Goal: Information Seeking & Learning: Learn about a topic

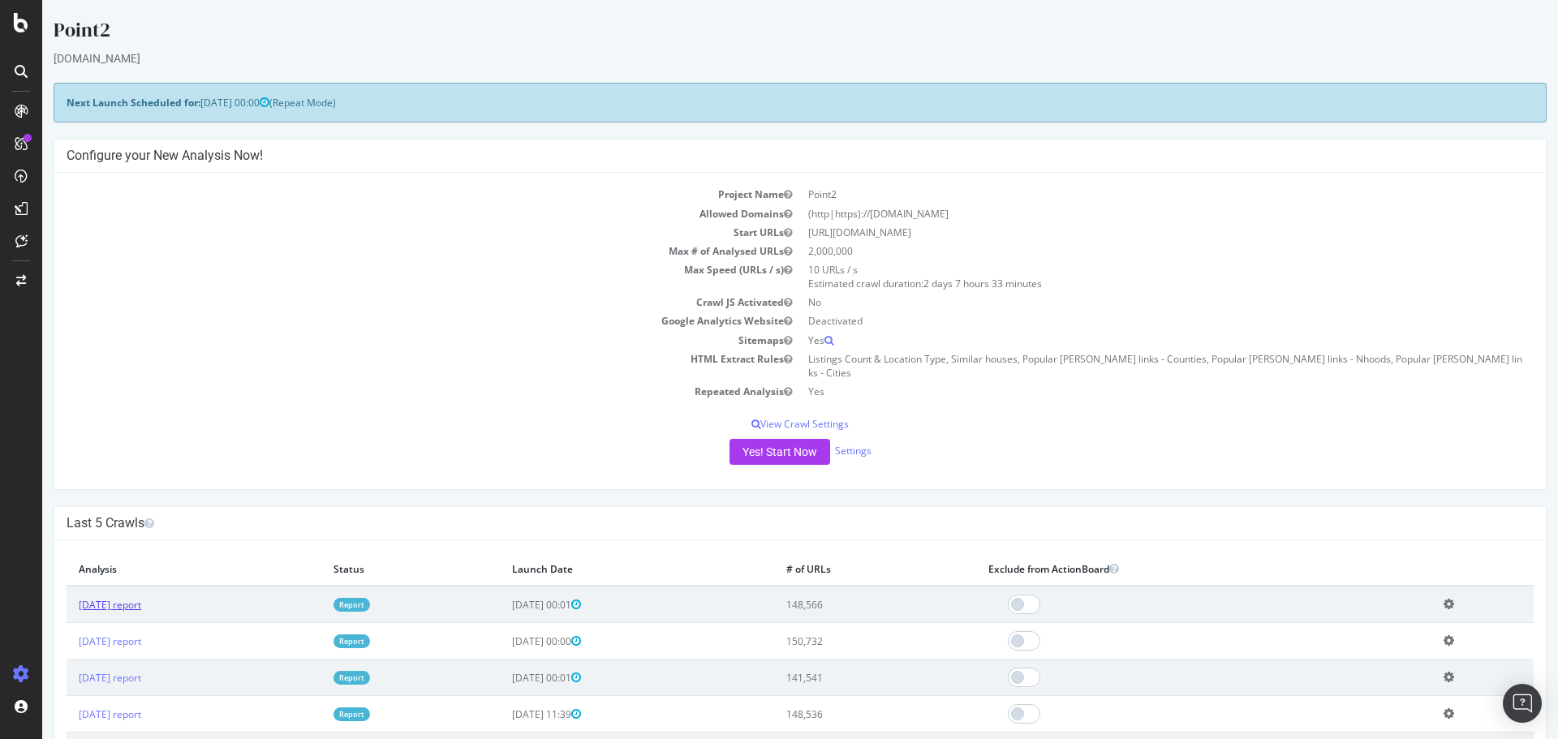
click at [136, 598] on link "2025 Sep. 4th report" at bounding box center [110, 605] width 62 height 14
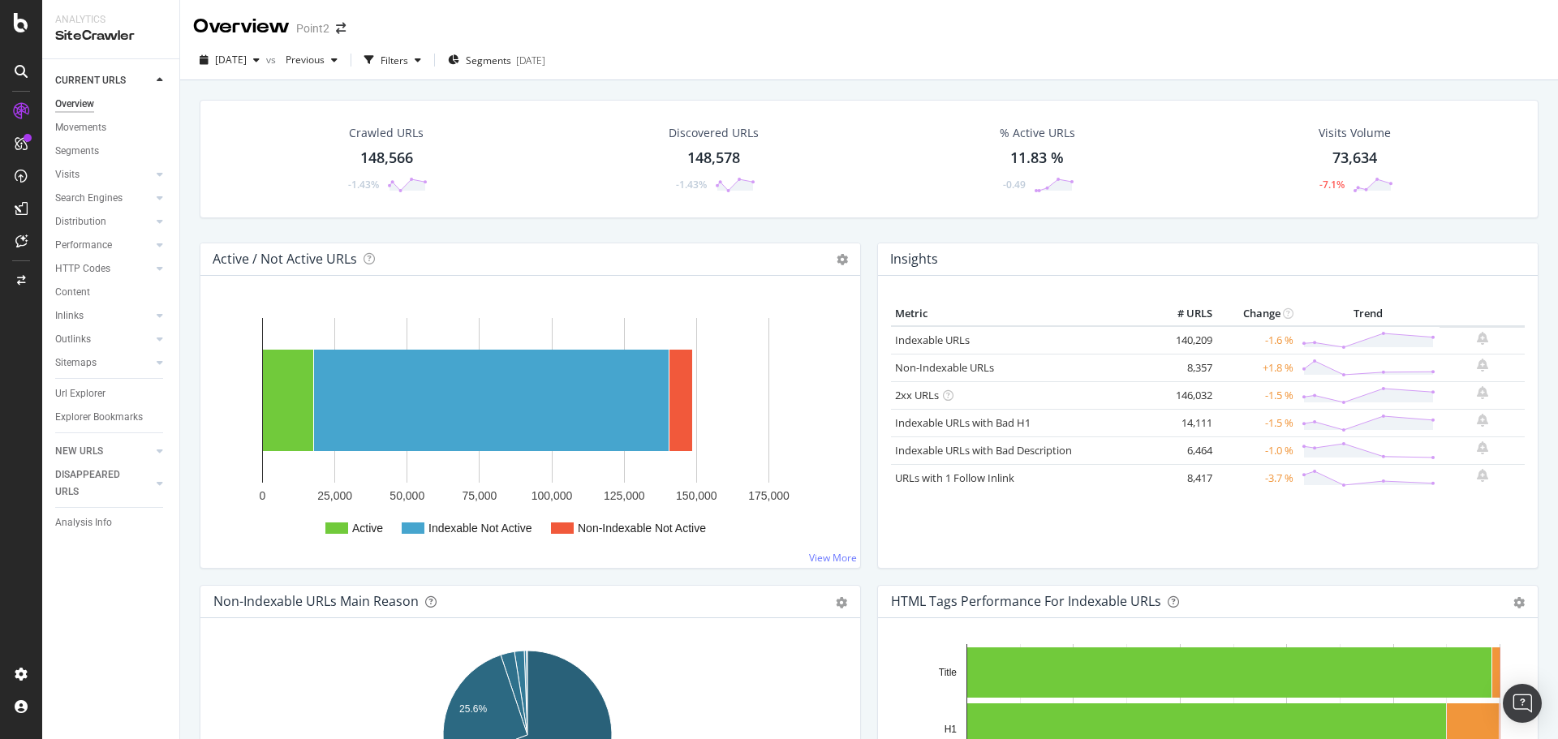
drag, startPoint x: 93, startPoint y: 394, endPoint x: 395, endPoint y: 407, distance: 302.2
click at [93, 394] on div "Url Explorer" at bounding box center [80, 394] width 50 height 17
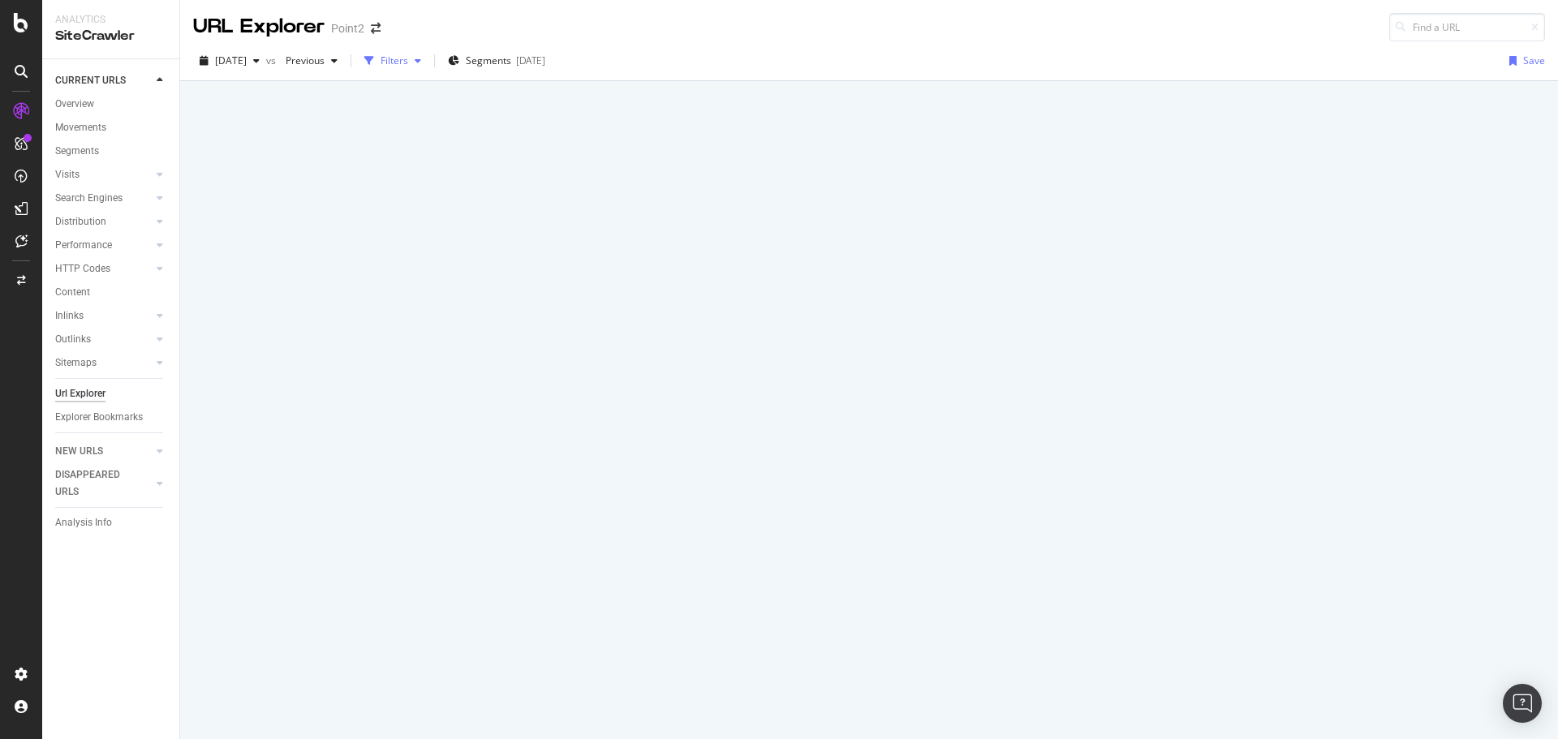
click at [408, 57] on div "Filters" at bounding box center [395, 61] width 28 height 14
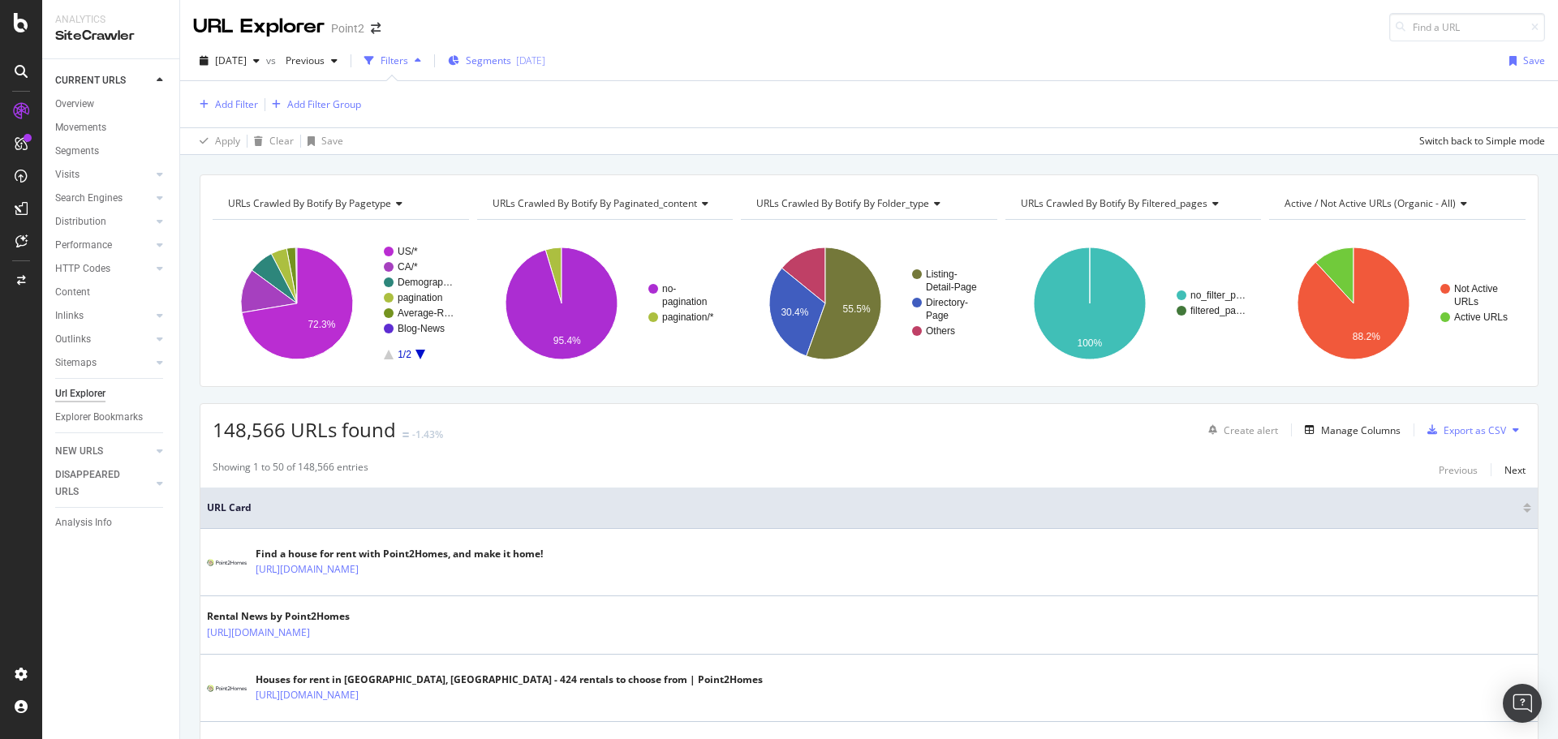
click at [545, 58] on div "2025-06-06" at bounding box center [530, 61] width 29 height 14
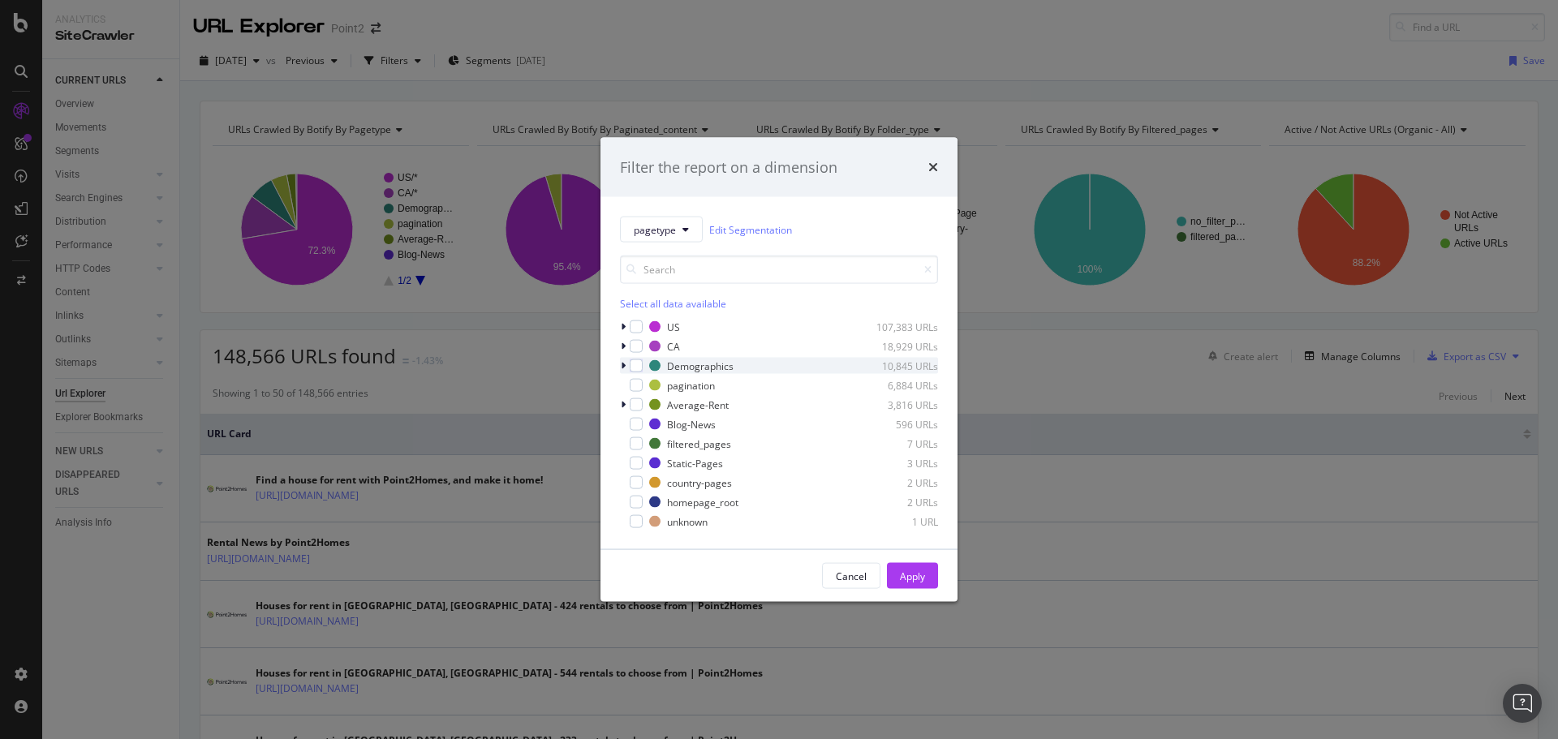
click at [623, 366] on icon "modal" at bounding box center [623, 366] width 5 height 10
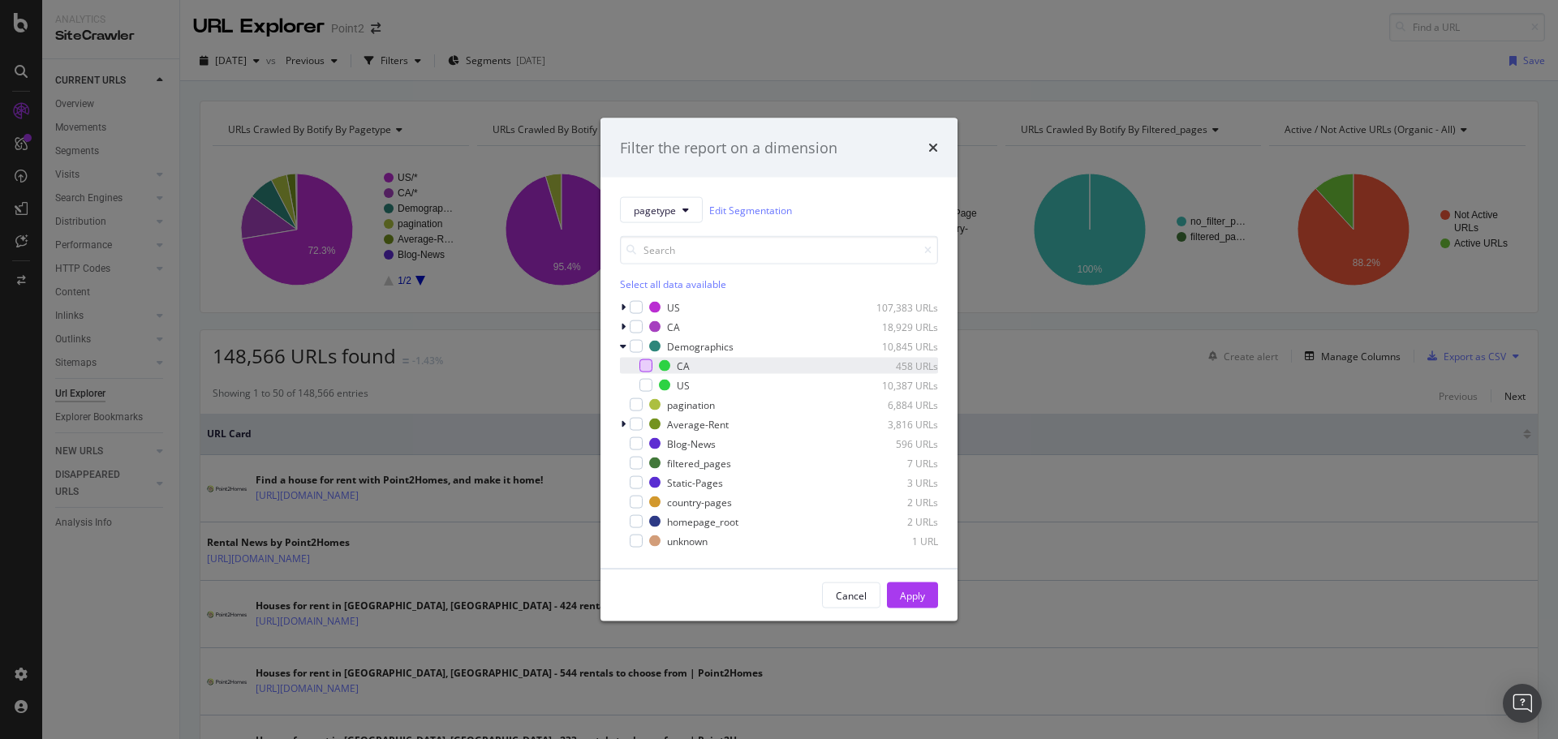
click at [648, 365] on div "modal" at bounding box center [646, 366] width 13 height 13
click at [912, 593] on div "Apply" at bounding box center [912, 595] width 25 height 14
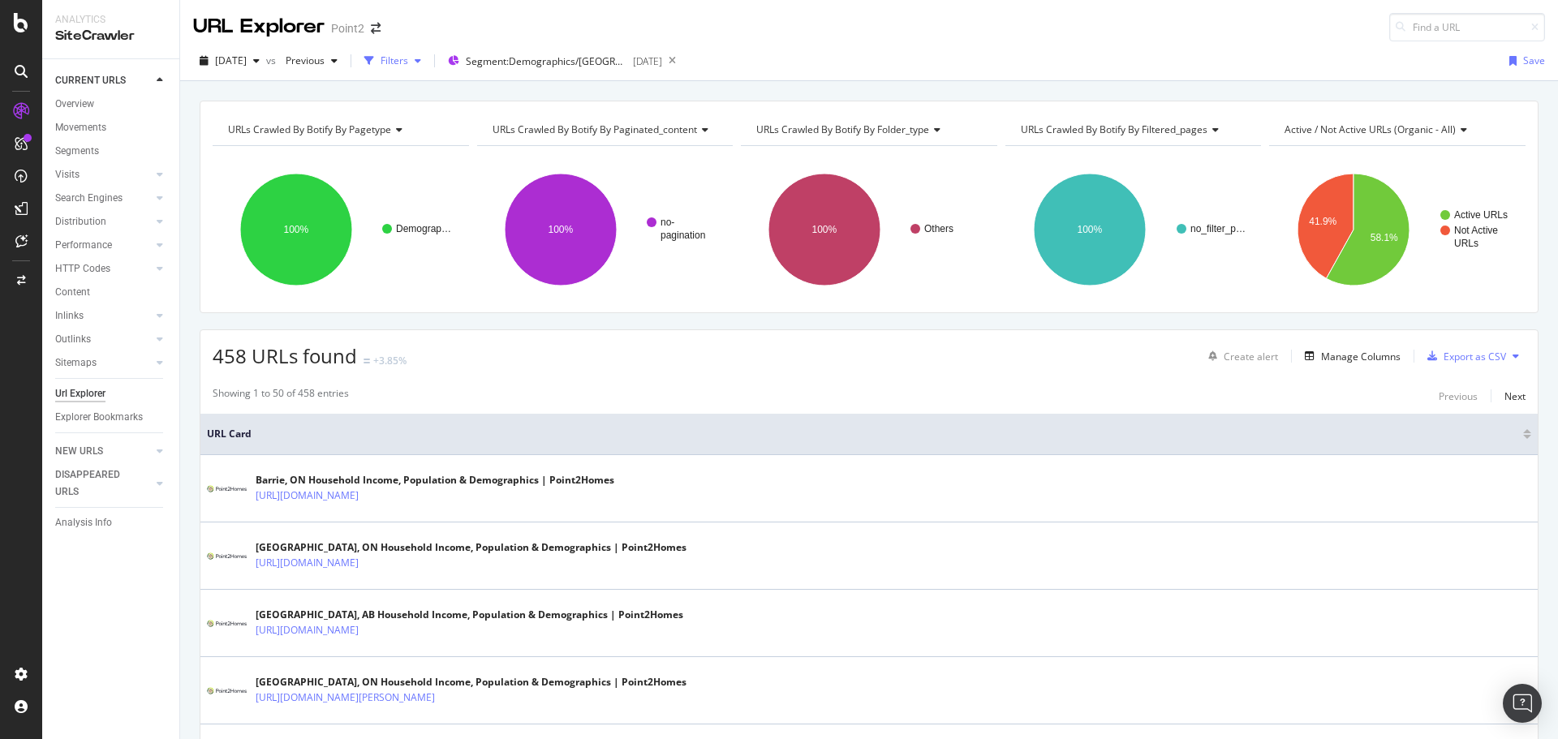
click at [408, 57] on div "Filters" at bounding box center [395, 61] width 28 height 14
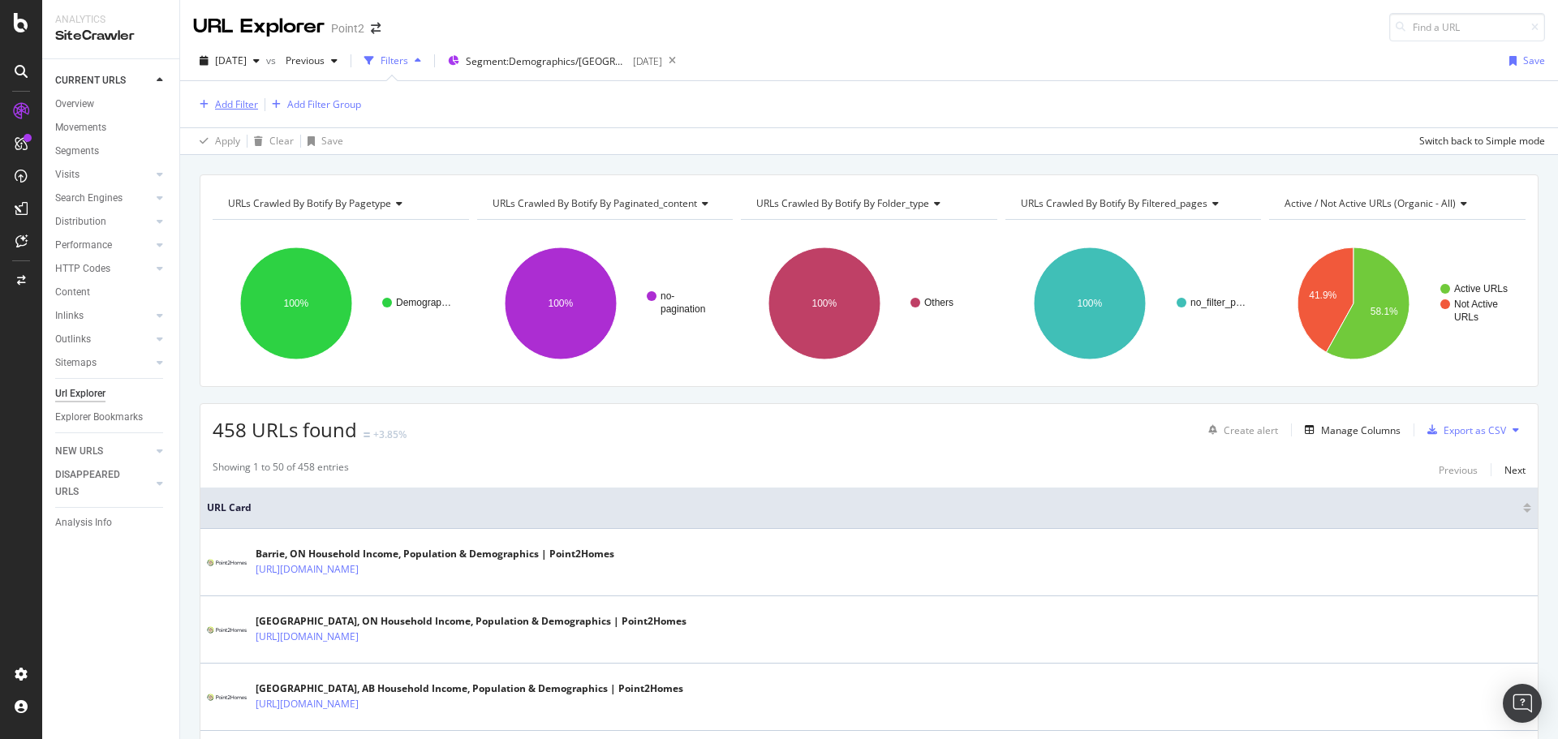
click at [229, 101] on div "Add Filter" at bounding box center [236, 104] width 43 height 14
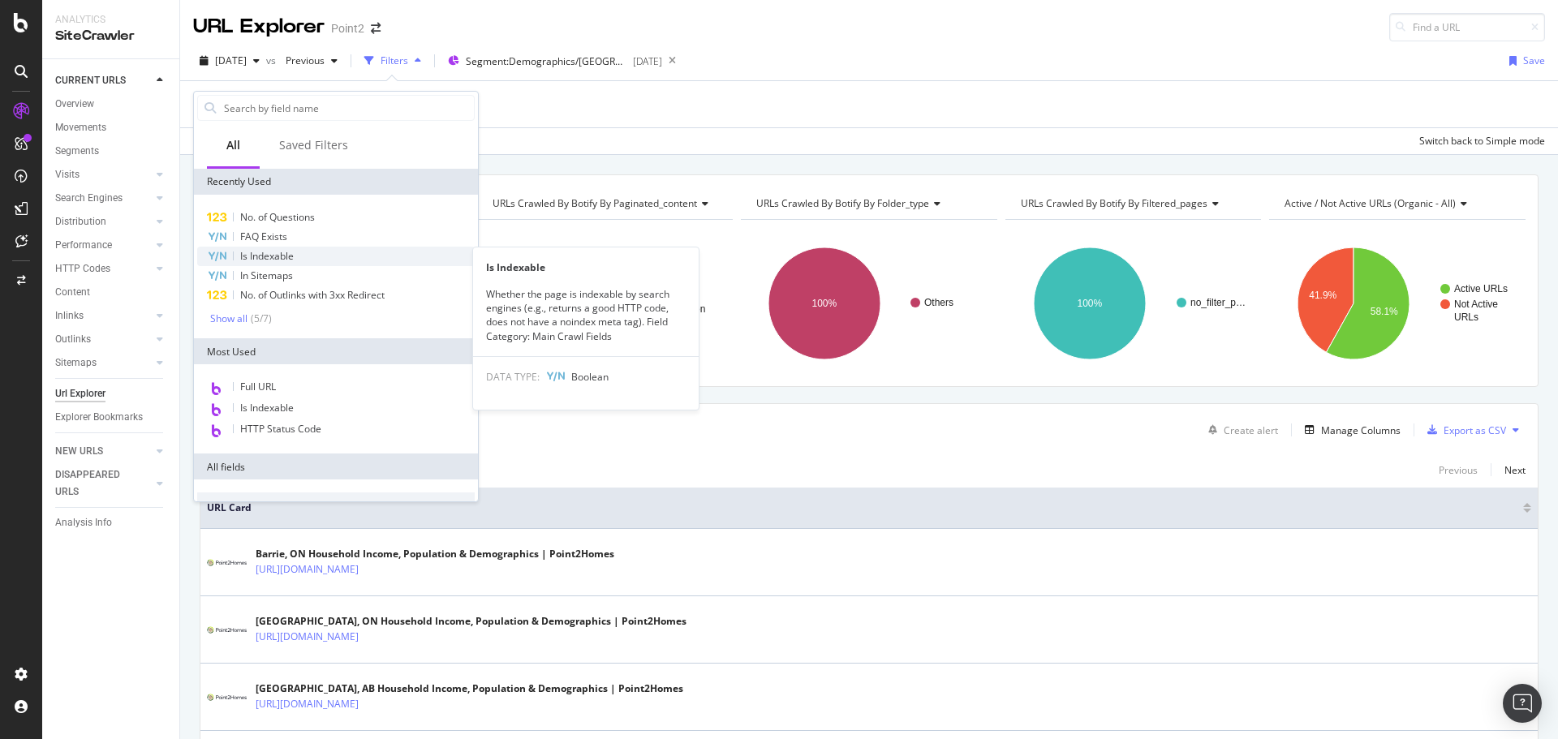
click at [272, 256] on span "Is Indexable" at bounding box center [267, 256] width 54 height 14
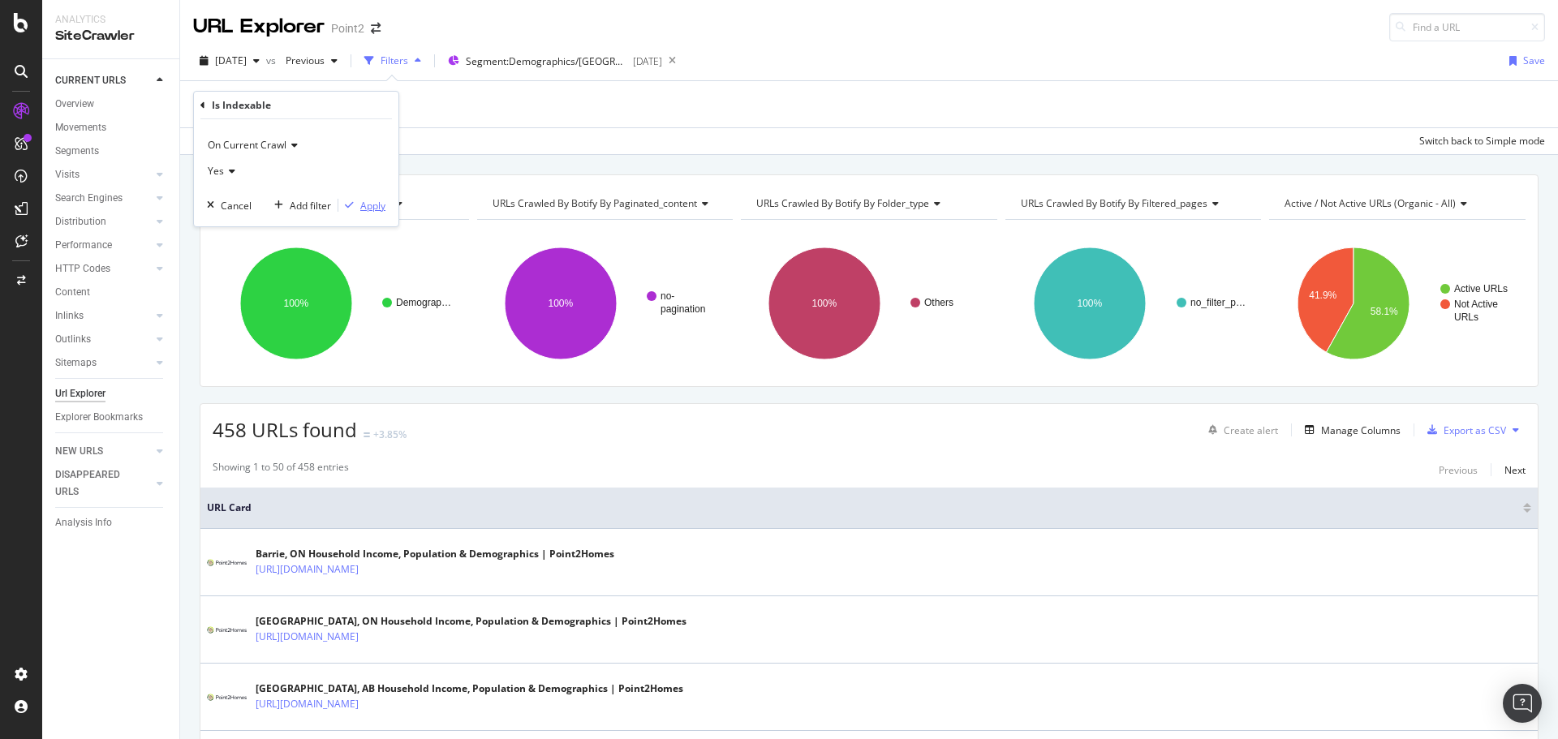
click at [373, 202] on div "Apply" at bounding box center [372, 206] width 25 height 14
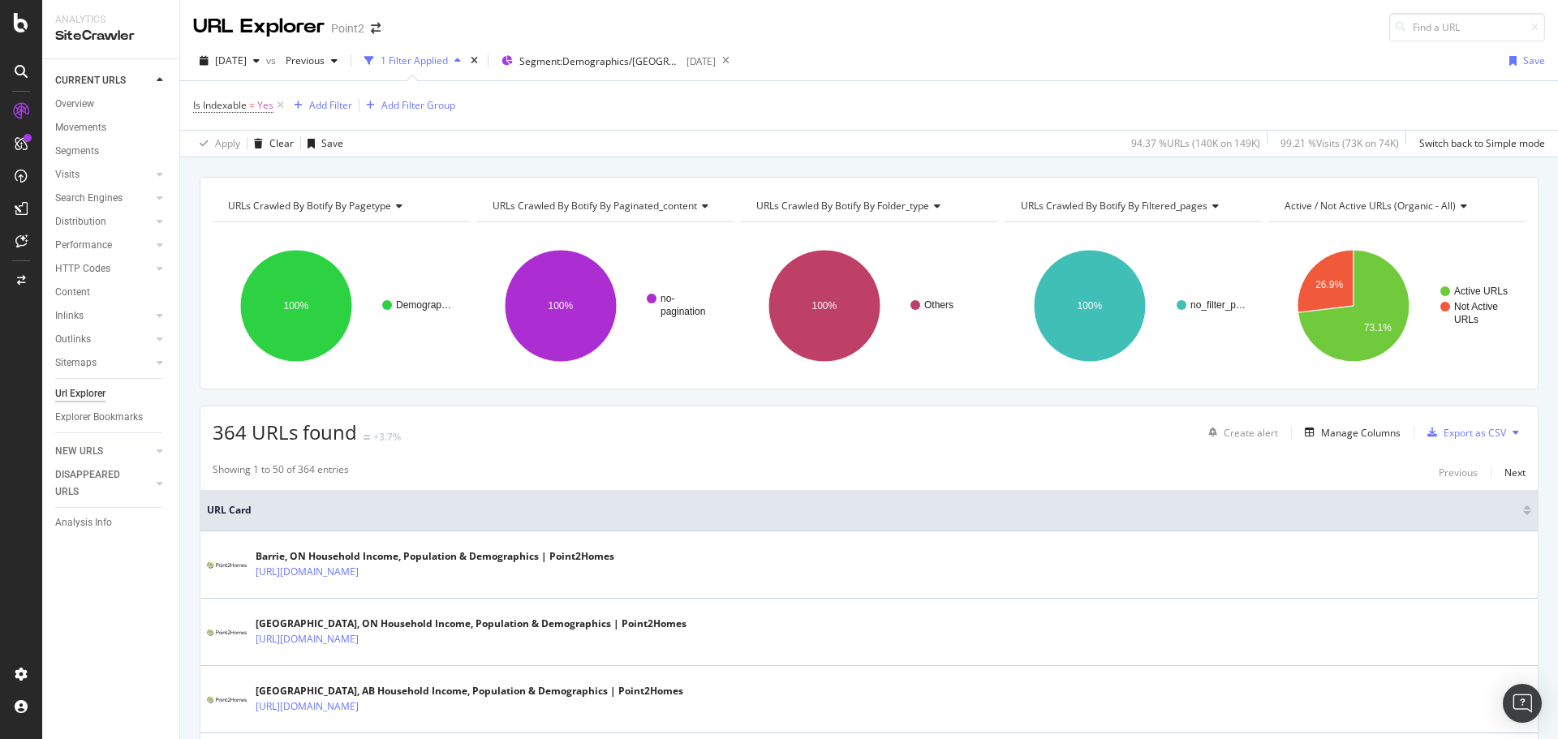
click at [1513, 429] on icon at bounding box center [1516, 433] width 6 height 10
click at [1441, 429] on span "Export XML Sitemaps" at bounding box center [1434, 433] width 96 height 15
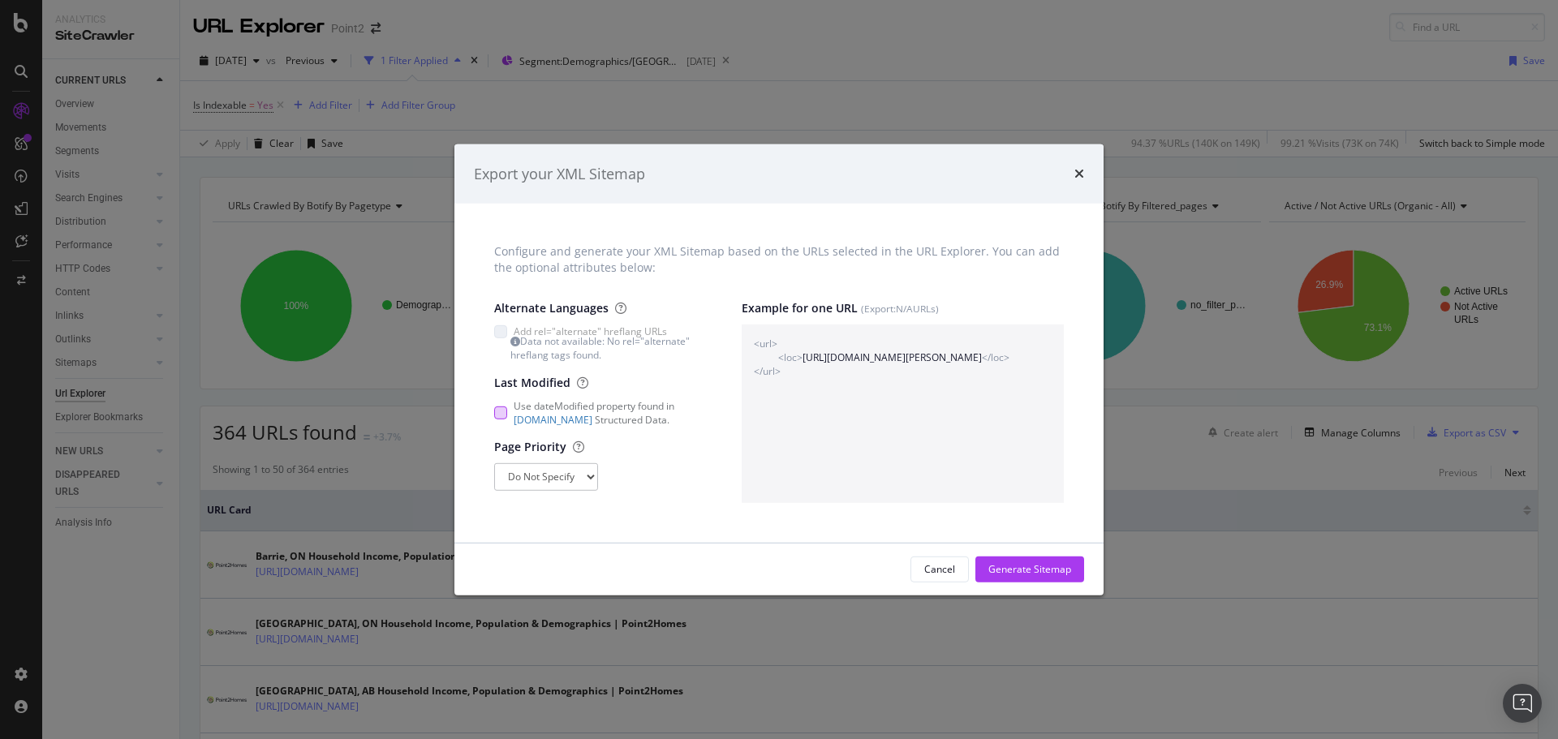
click at [502, 412] on div "modal" at bounding box center [500, 413] width 13 height 13
click at [547, 469] on select "Do Not Specify 0 0.1 0.2 0.3 0.4 0.5 0.6 0.7 0.8 0.9 1" at bounding box center [546, 477] width 104 height 28
click at [550, 473] on select "Do Not Specify 0 0.1 0.2 0.3 0.4 0.5 0.6 0.7 0.8 0.9 1" at bounding box center [546, 477] width 104 height 28
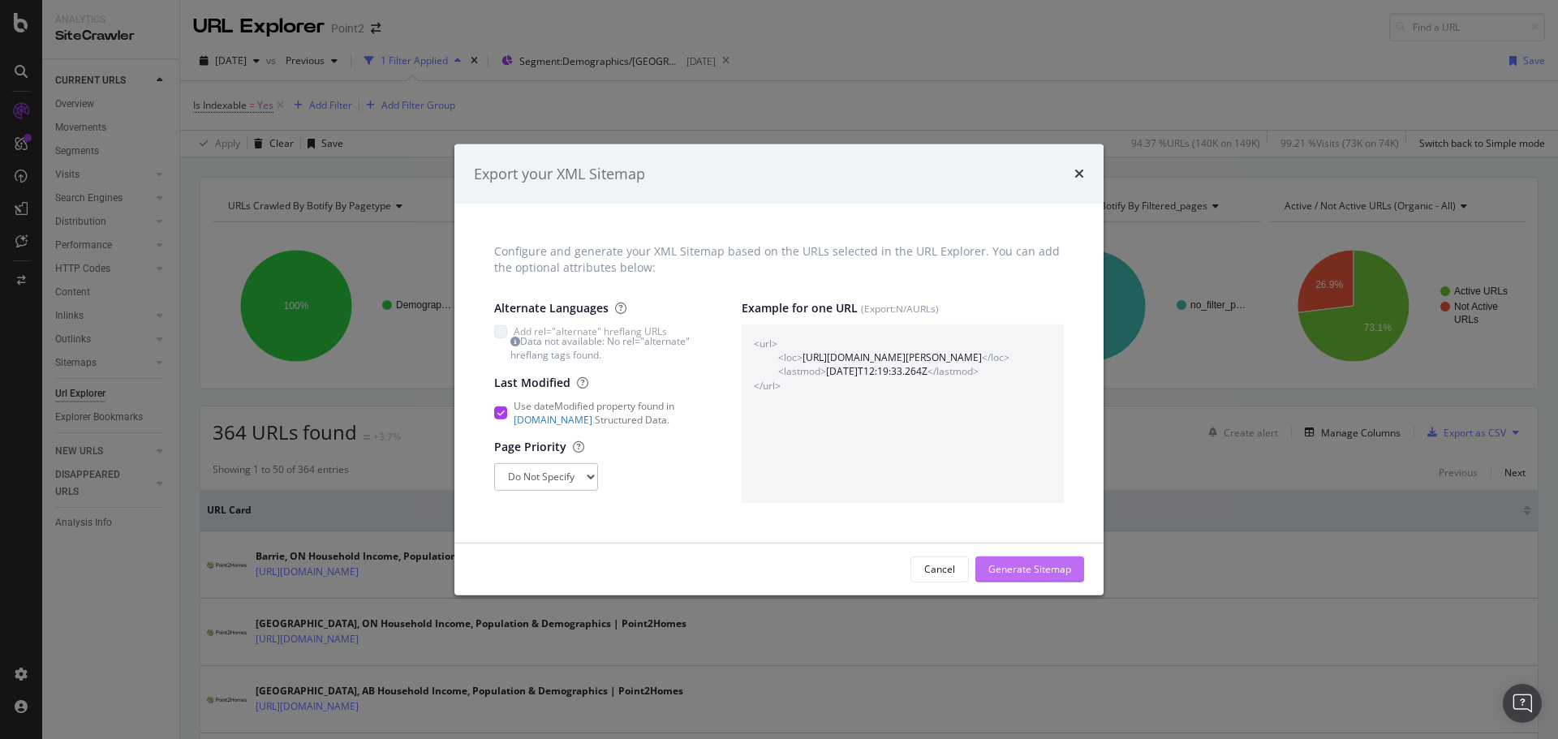
click at [1041, 567] on div "Generate Sitemap" at bounding box center [1030, 569] width 83 height 14
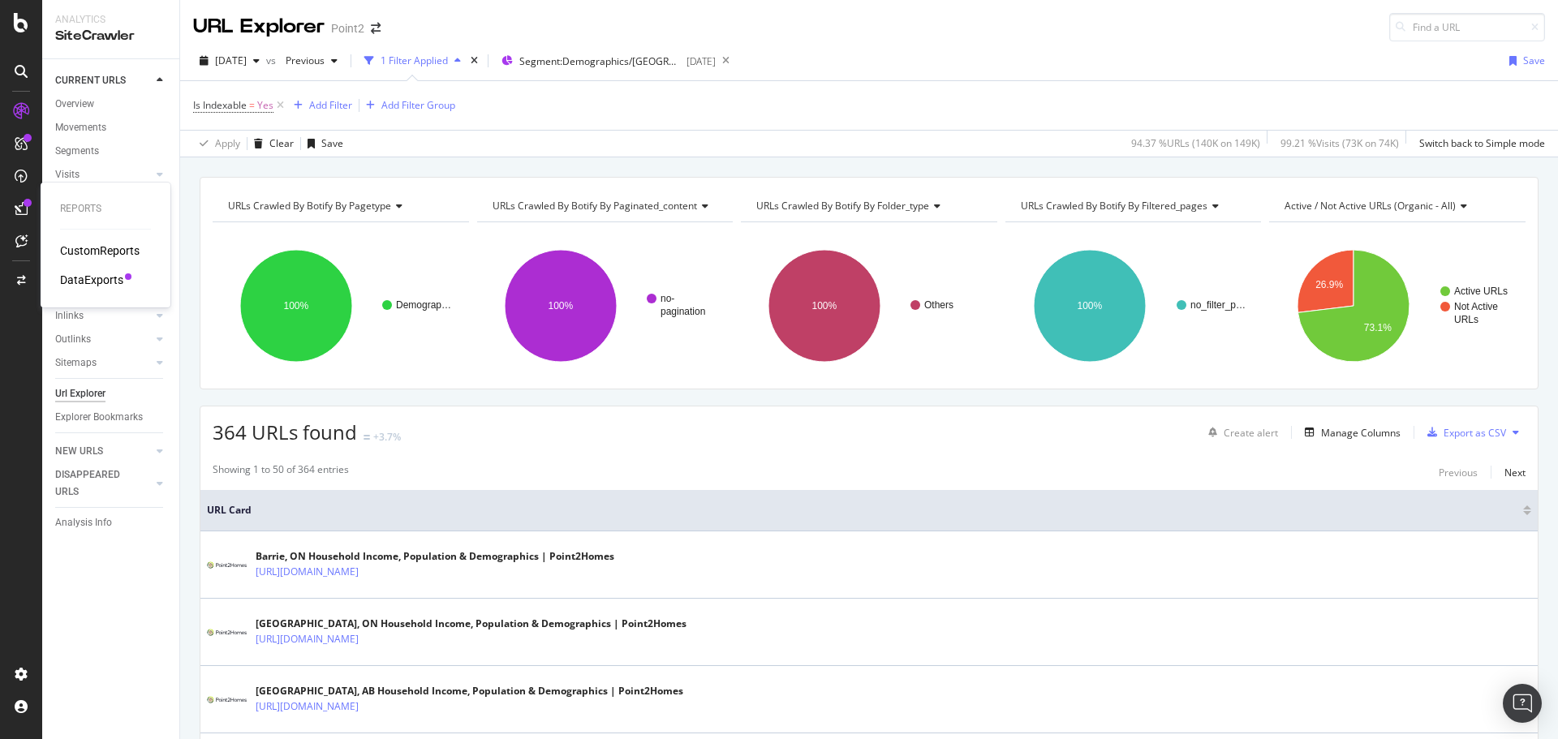
drag, startPoint x: 113, startPoint y: 275, endPoint x: 126, endPoint y: 282, distance: 14.5
click at [113, 275] on div "DataExports" at bounding box center [91, 280] width 63 height 16
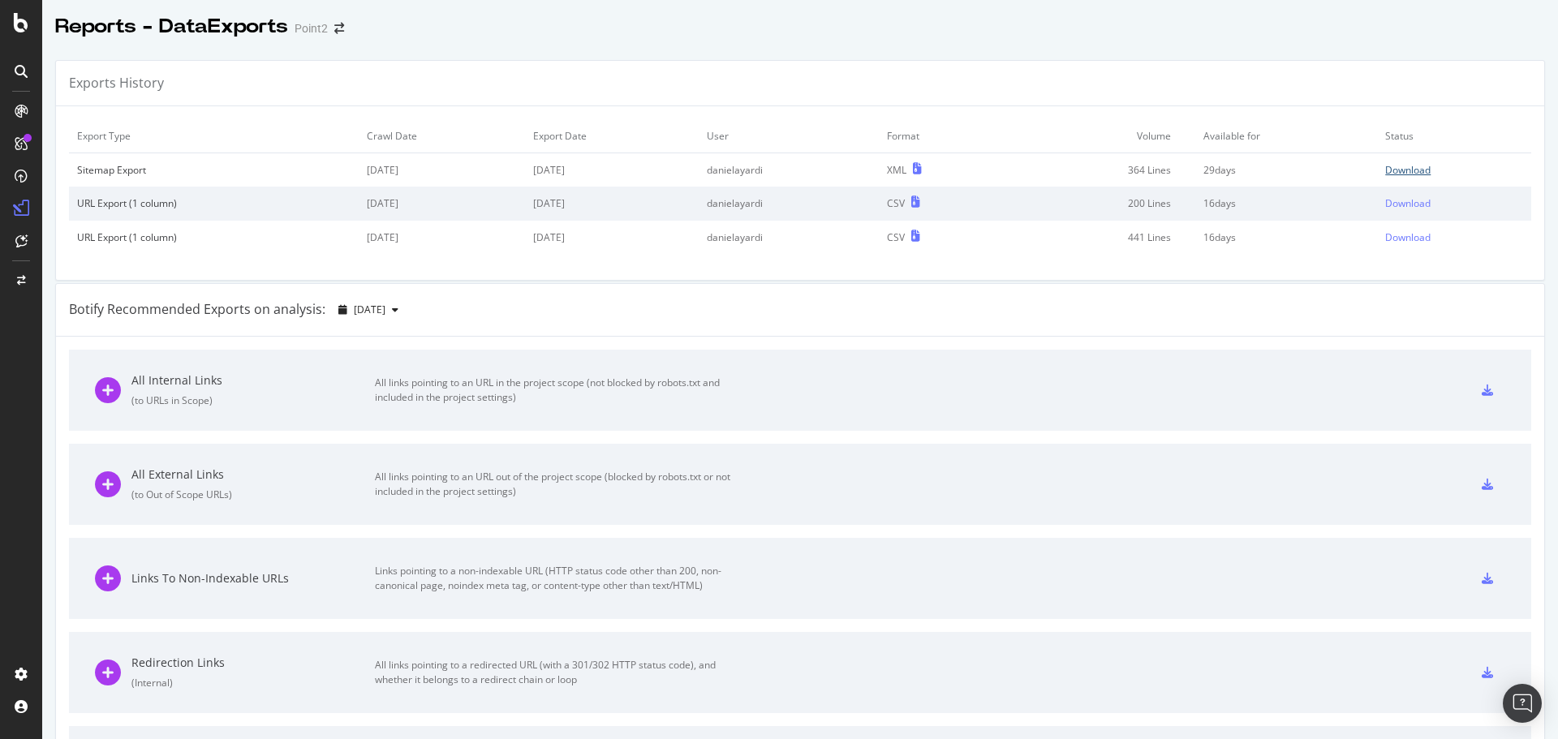
click at [1399, 166] on div "Download" at bounding box center [1408, 170] width 45 height 14
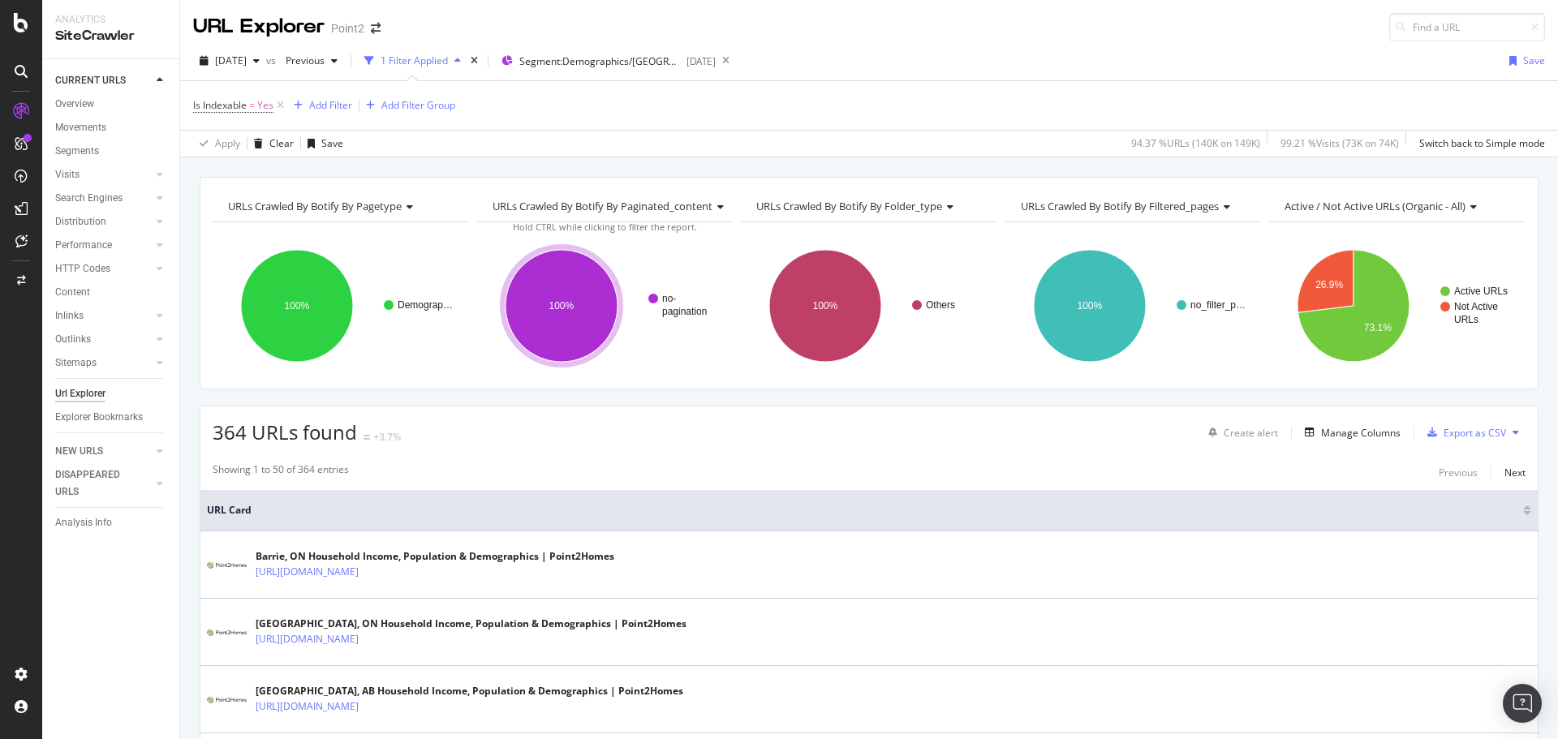
click at [1509, 435] on button at bounding box center [1515, 433] width 19 height 26
click at [1445, 432] on span "Export XML Sitemaps" at bounding box center [1434, 433] width 96 height 15
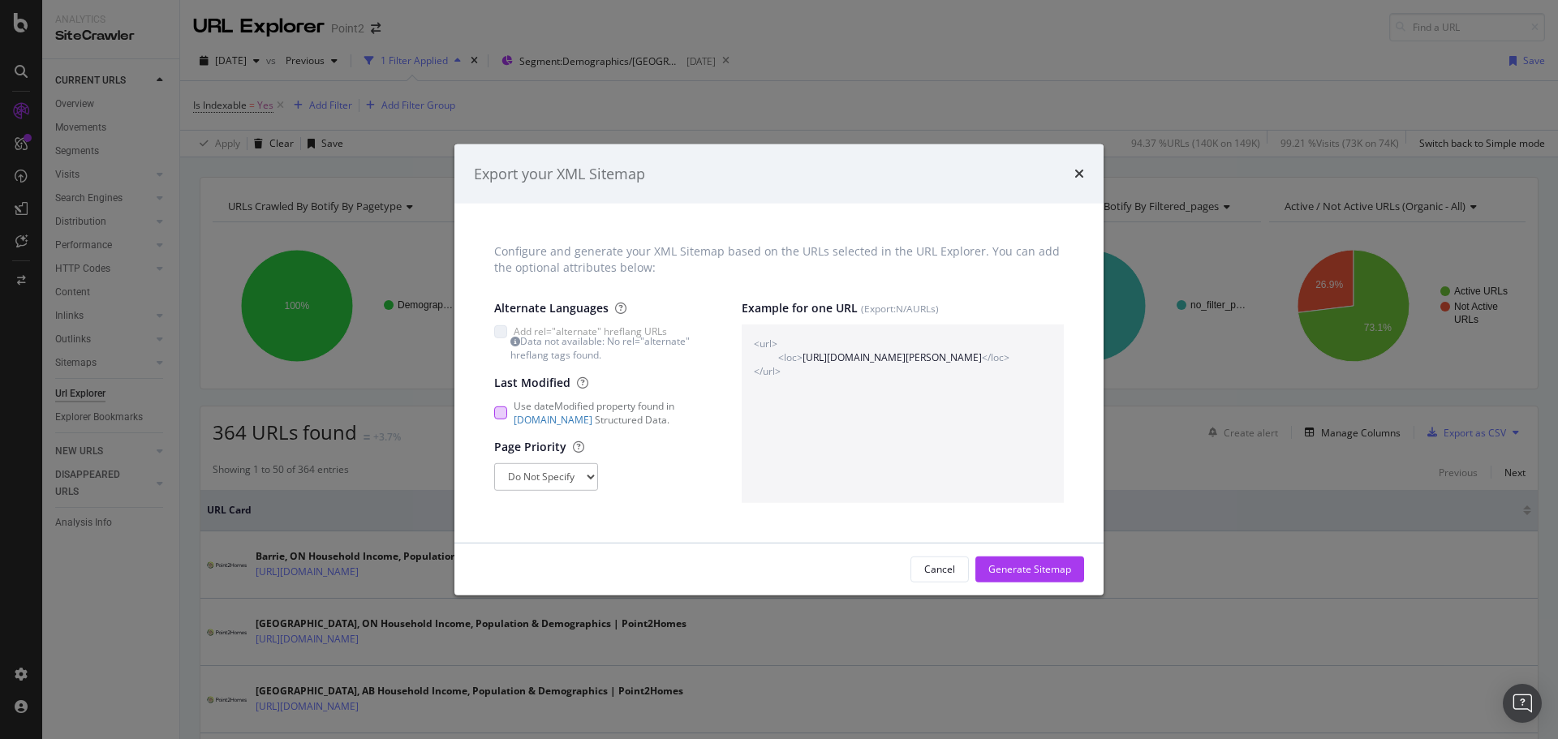
click at [499, 407] on div "modal" at bounding box center [500, 413] width 13 height 13
drag, startPoint x: 860, startPoint y: 373, endPoint x: 834, endPoint y: 373, distance: 26.0
click at [834, 373] on span "2025-09-08T12:33:49.190Z" at bounding box center [876, 371] width 101 height 14
copy span "09-08"
drag, startPoint x: 956, startPoint y: 564, endPoint x: 926, endPoint y: 595, distance: 43.0
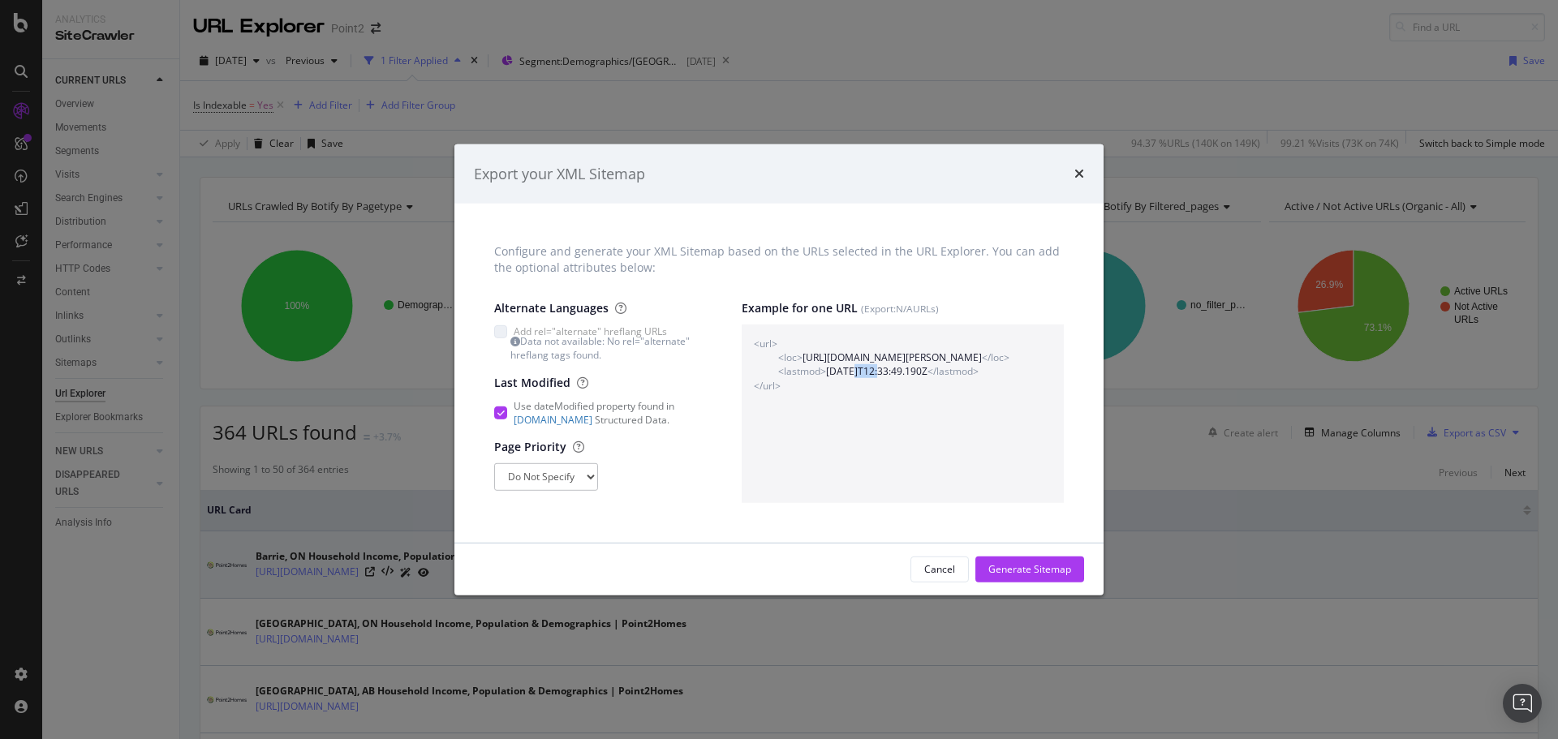
click at [955, 564] on button "Cancel" at bounding box center [940, 570] width 58 height 26
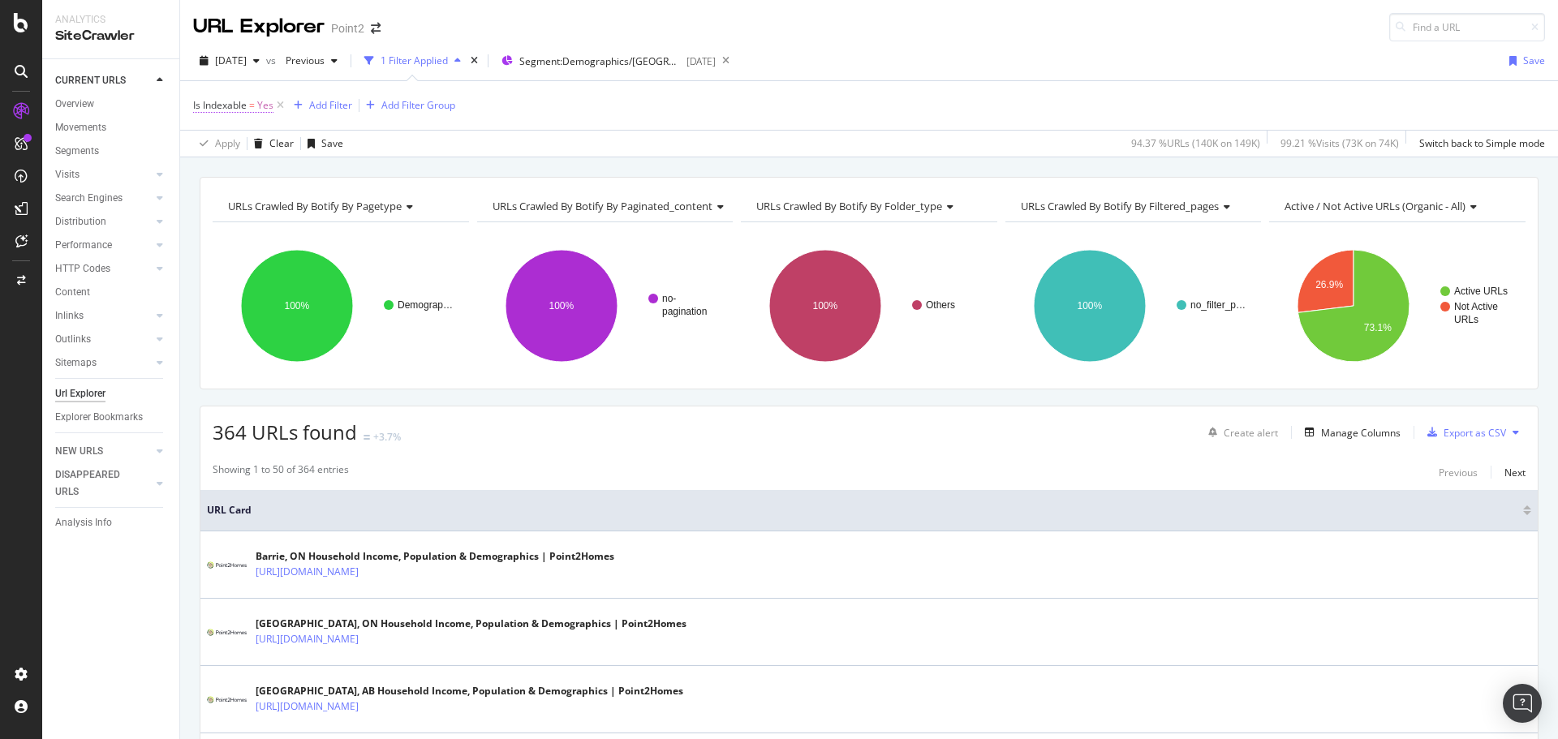
click at [222, 102] on span "Is Indexable" at bounding box center [220, 105] width 54 height 14
click at [224, 173] on span "Yes" at bounding box center [216, 169] width 16 height 15
click at [247, 226] on div "No" at bounding box center [298, 223] width 174 height 21
click at [381, 205] on div "Apply" at bounding box center [372, 204] width 25 height 14
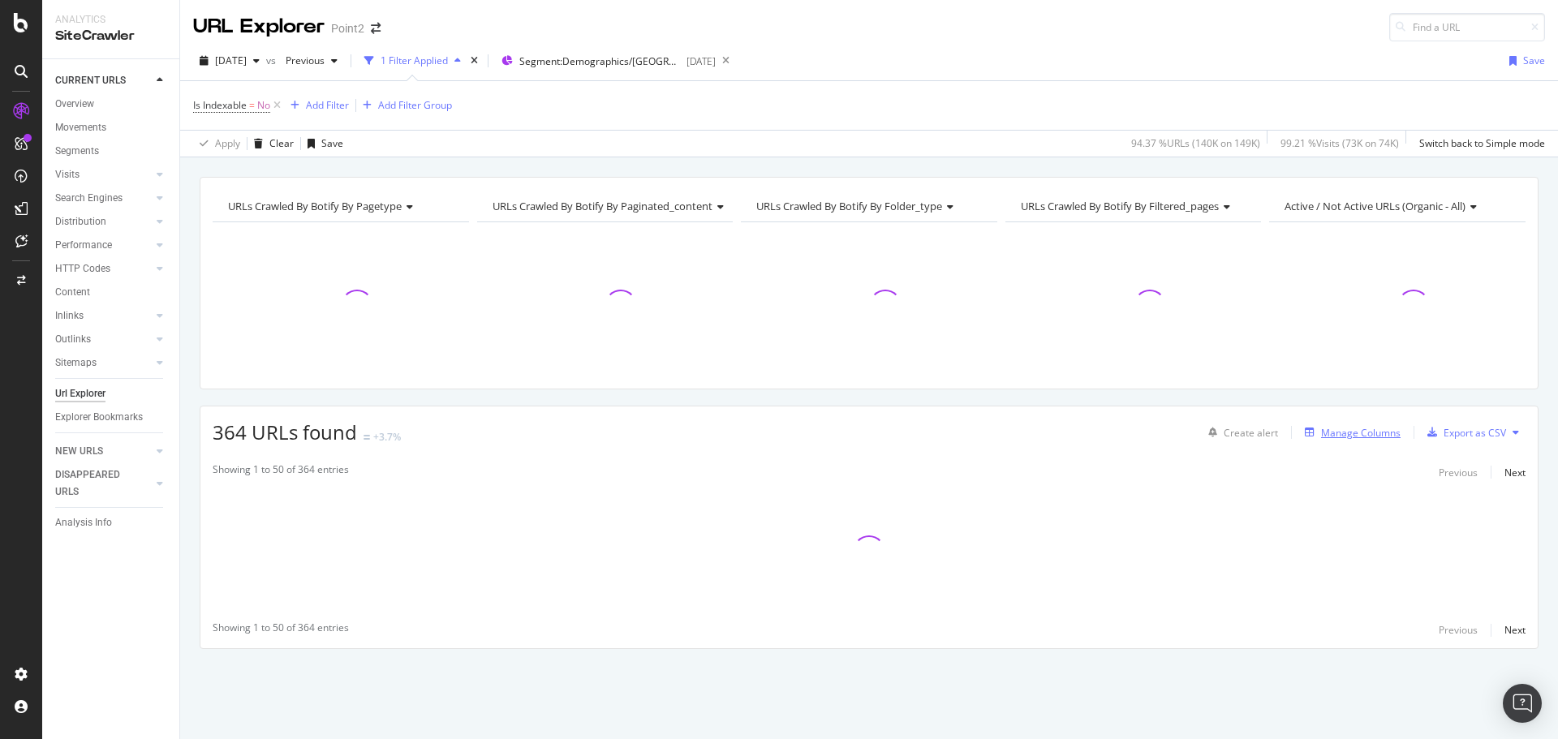
click at [1359, 442] on button "Manage Columns" at bounding box center [1350, 432] width 102 height 19
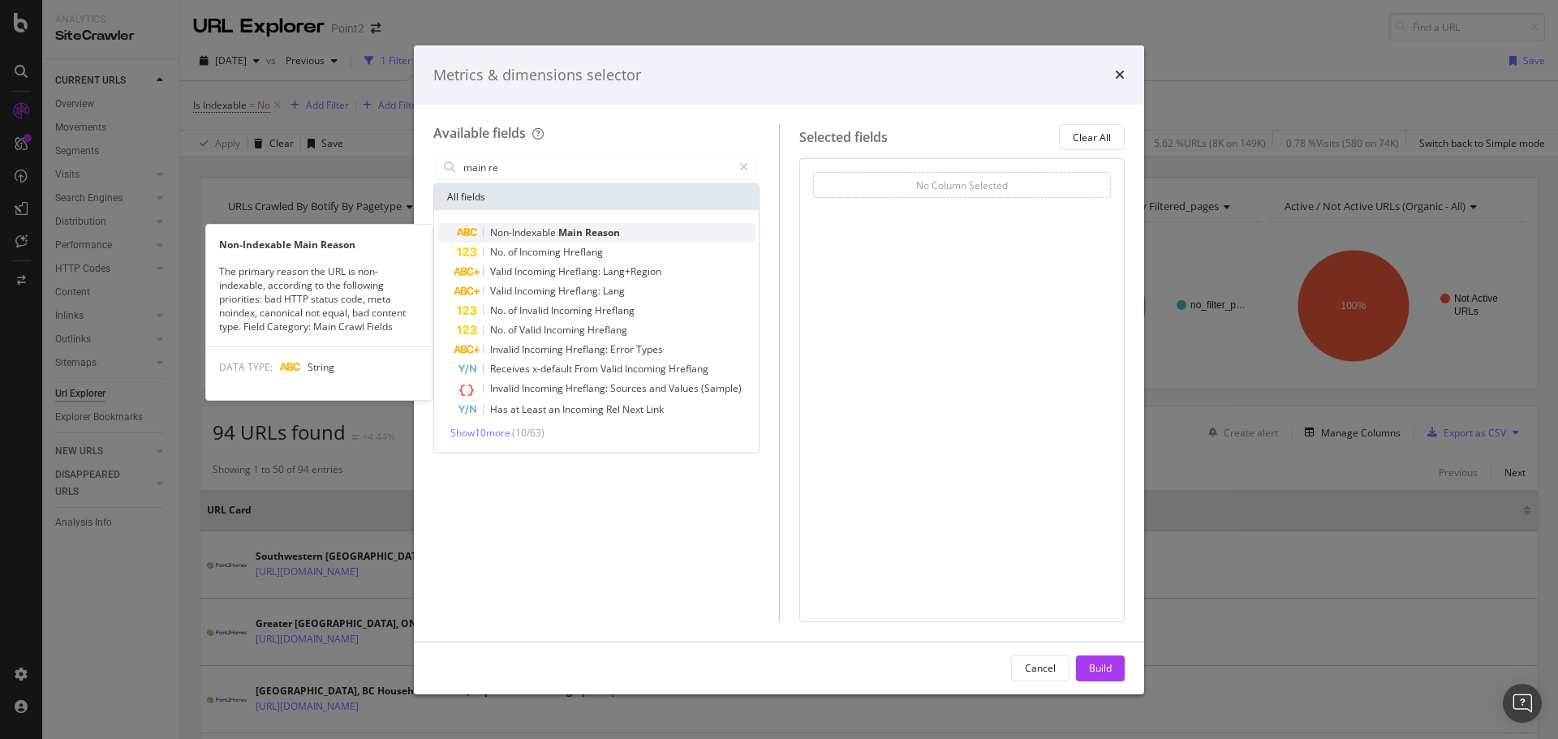
type input "main re"
click at [597, 231] on span "Reason" at bounding box center [602, 233] width 35 height 14
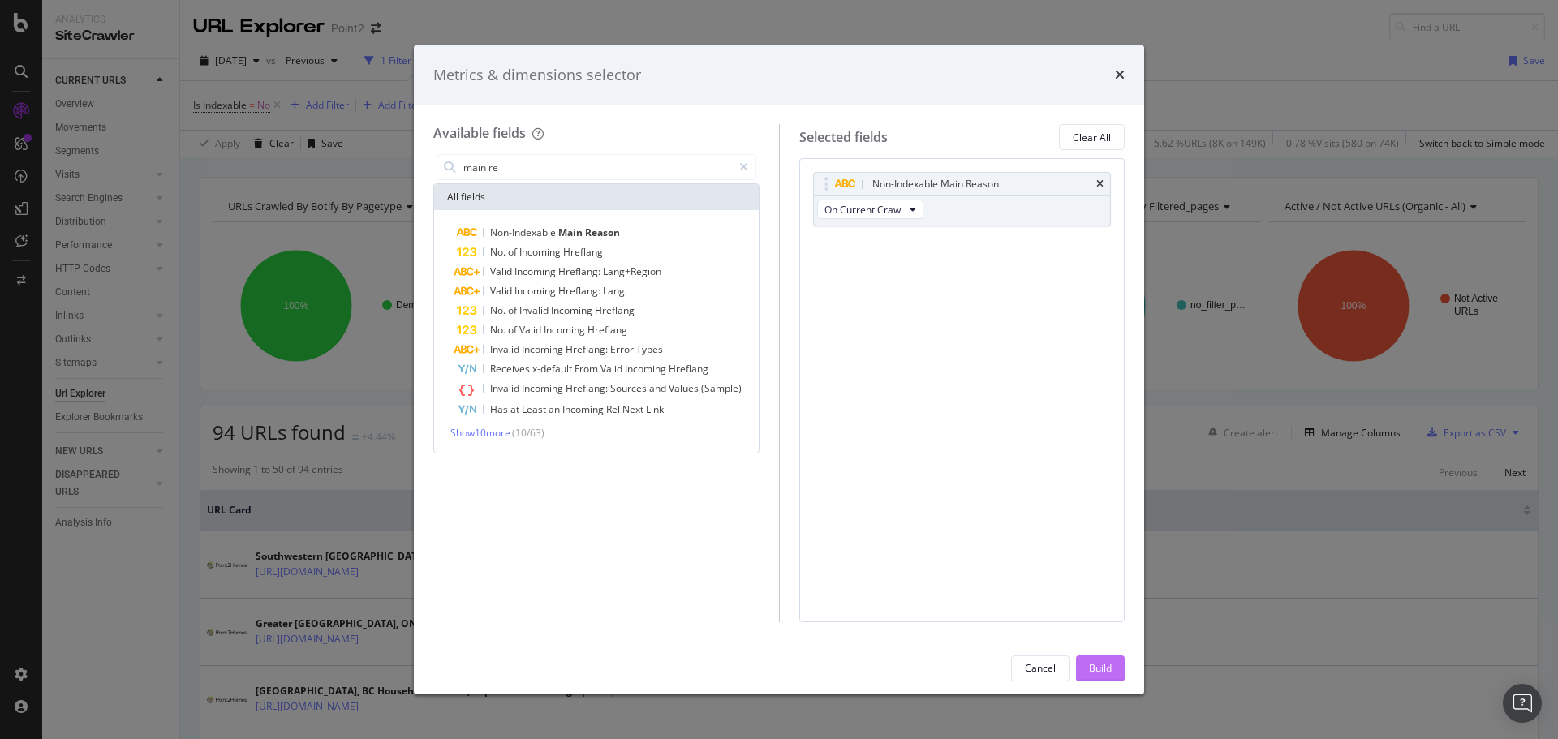
click at [1108, 662] on div "Build" at bounding box center [1100, 669] width 23 height 14
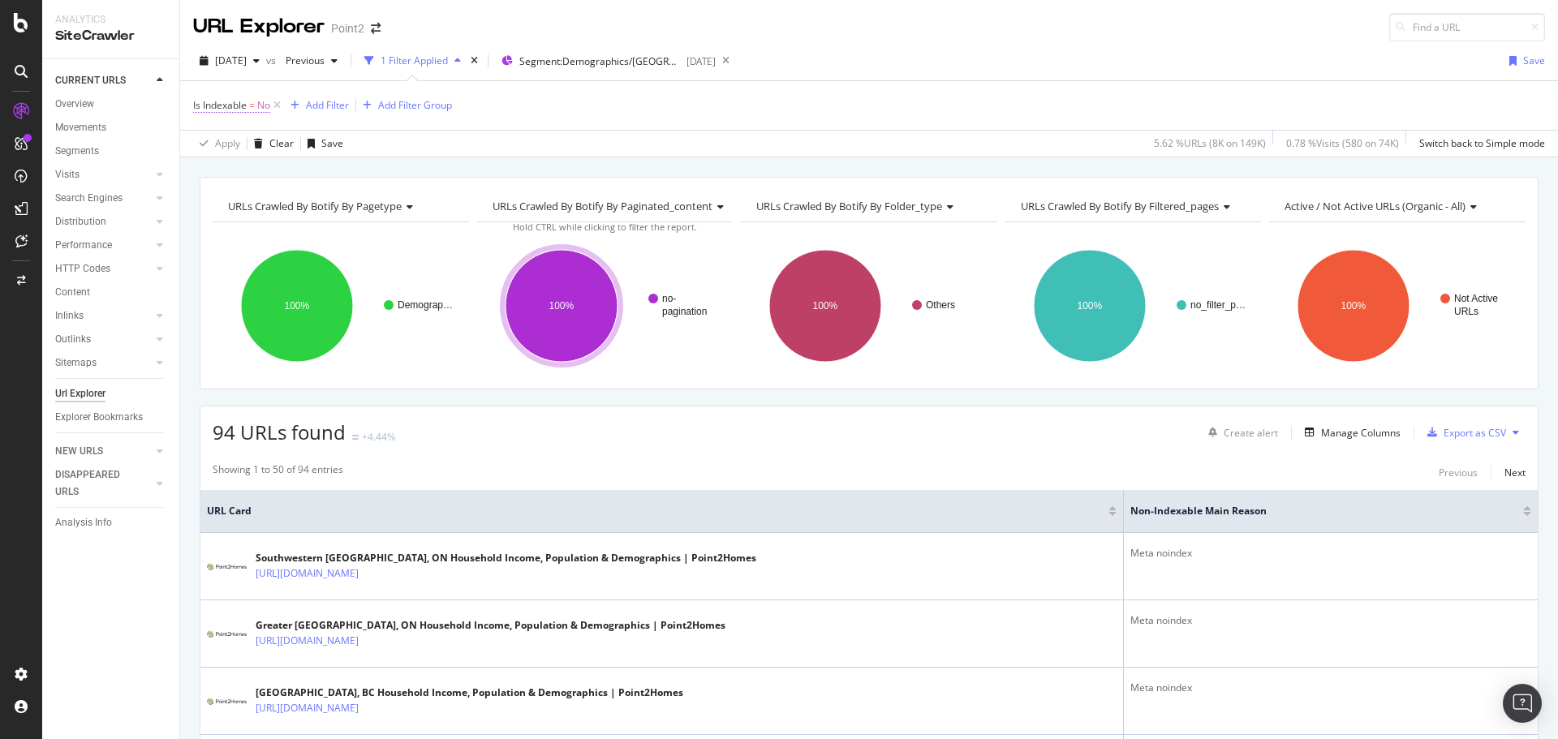
click at [235, 104] on span "Is Indexable" at bounding box center [220, 105] width 54 height 14
click at [210, 172] on span "No" at bounding box center [215, 169] width 15 height 15
click at [244, 208] on div "Yes" at bounding box center [298, 202] width 174 height 21
click at [366, 206] on div "Apply" at bounding box center [372, 204] width 25 height 14
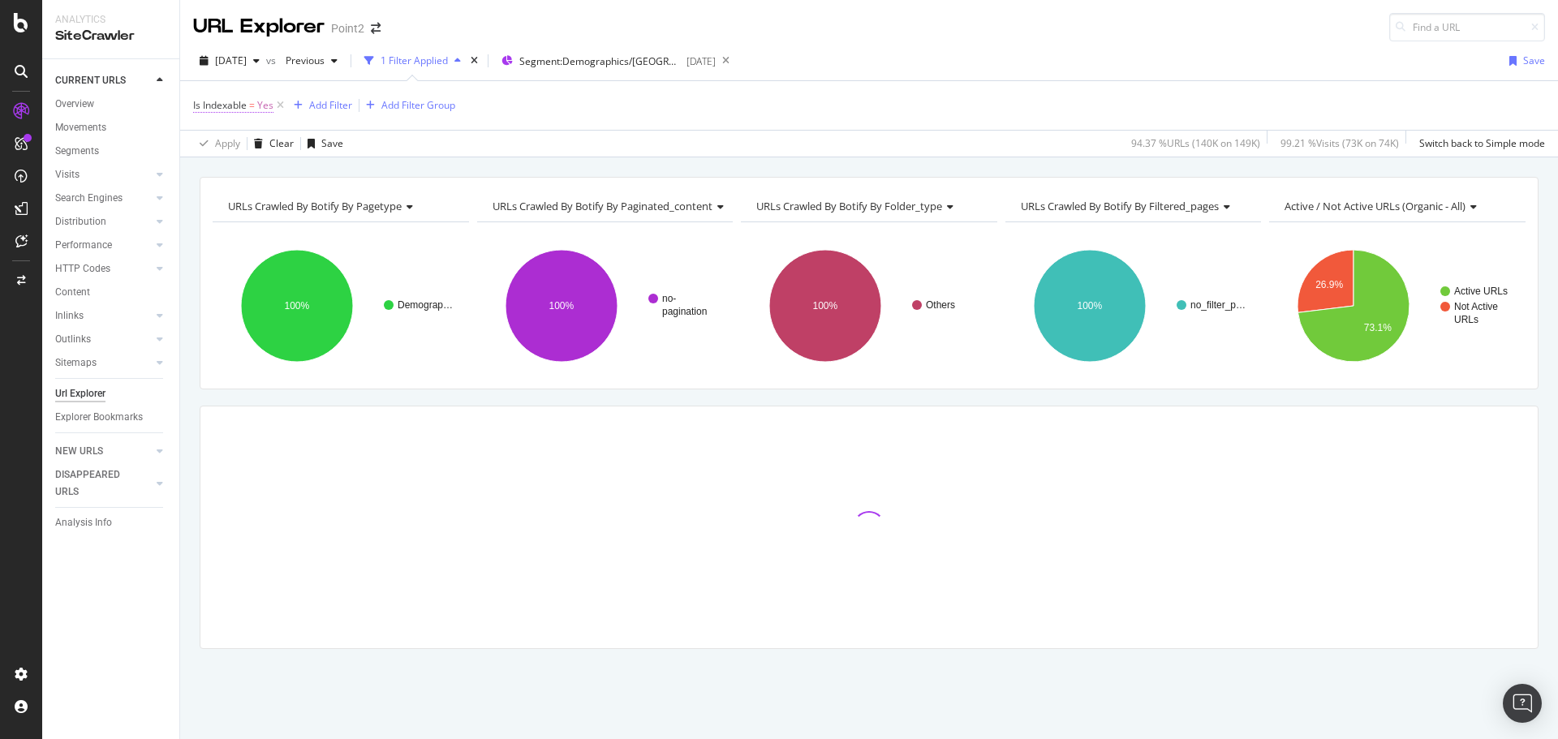
click at [219, 106] on span "Is Indexable" at bounding box center [220, 105] width 54 height 14
click at [243, 139] on span "On Current Crawl" at bounding box center [250, 143] width 84 height 15
click at [470, 149] on div "Apply Clear Save 94.37 % URLs ( 140K on 149K ) 99.21 % Visits ( 73K on 74K ) Sw…" at bounding box center [869, 143] width 1378 height 27
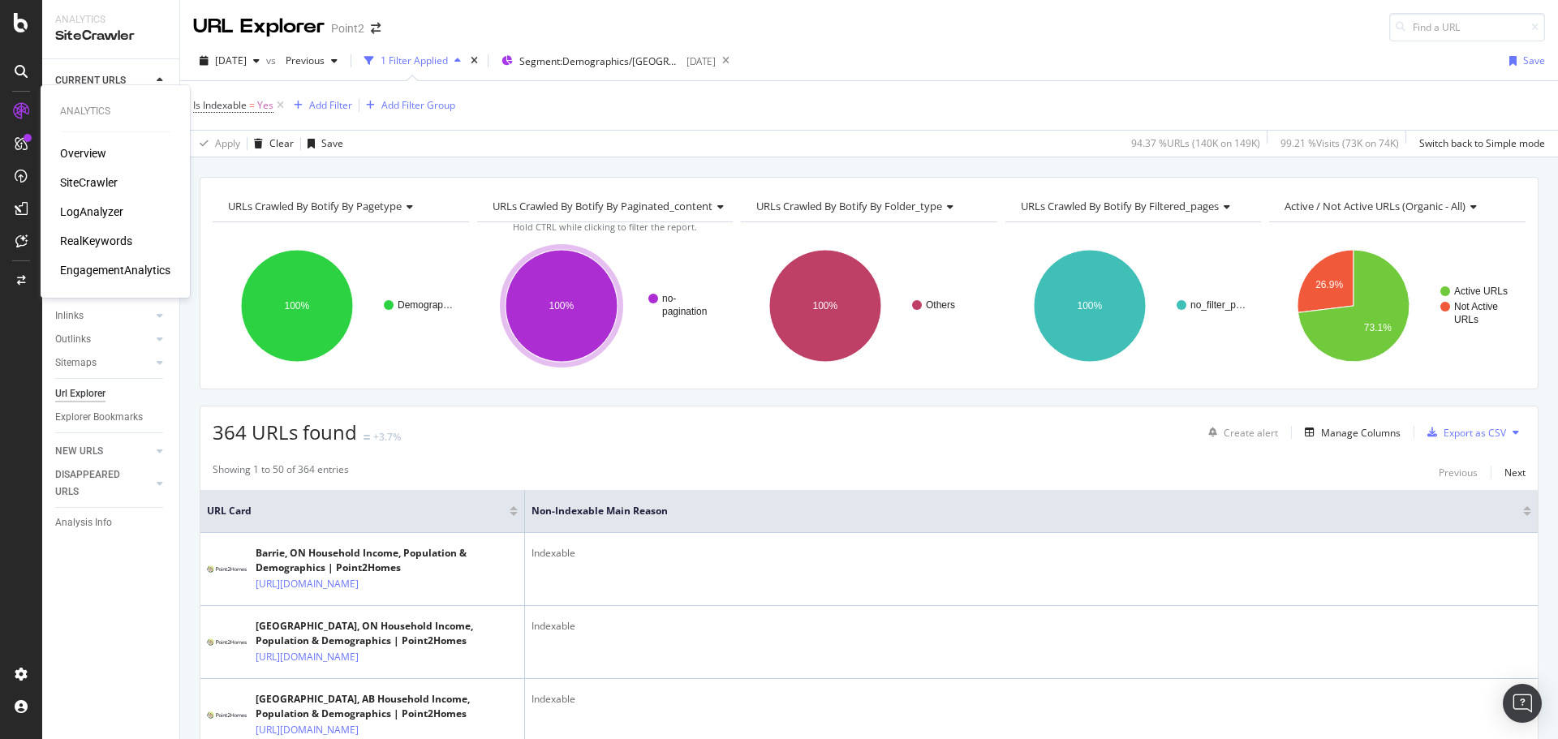
drag, startPoint x: 119, startPoint y: 235, endPoint x: 140, endPoint y: 248, distance: 24.4
click at [119, 235] on div "RealKeywords" at bounding box center [96, 241] width 72 height 16
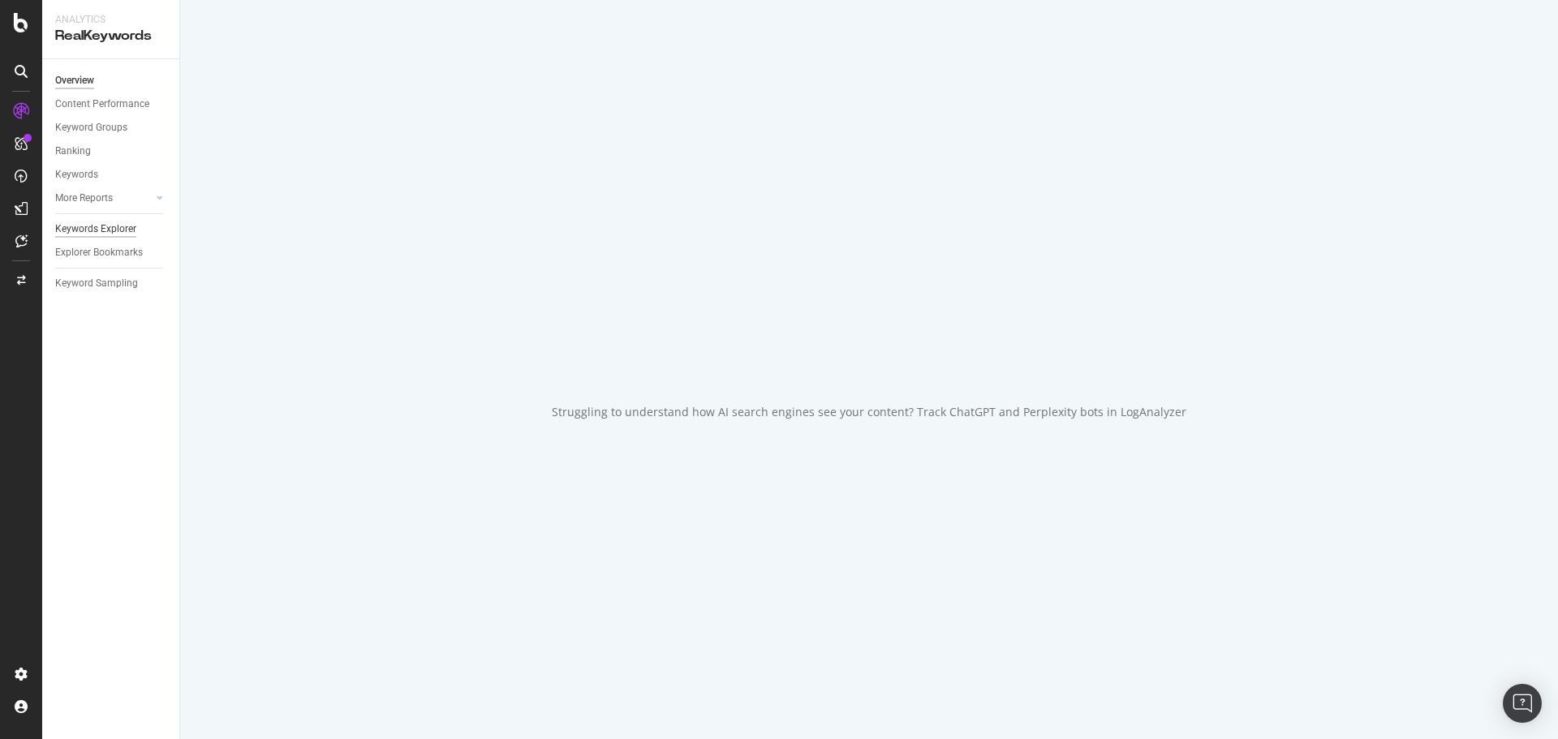
click at [93, 226] on div "Keywords Explorer" at bounding box center [95, 229] width 81 height 17
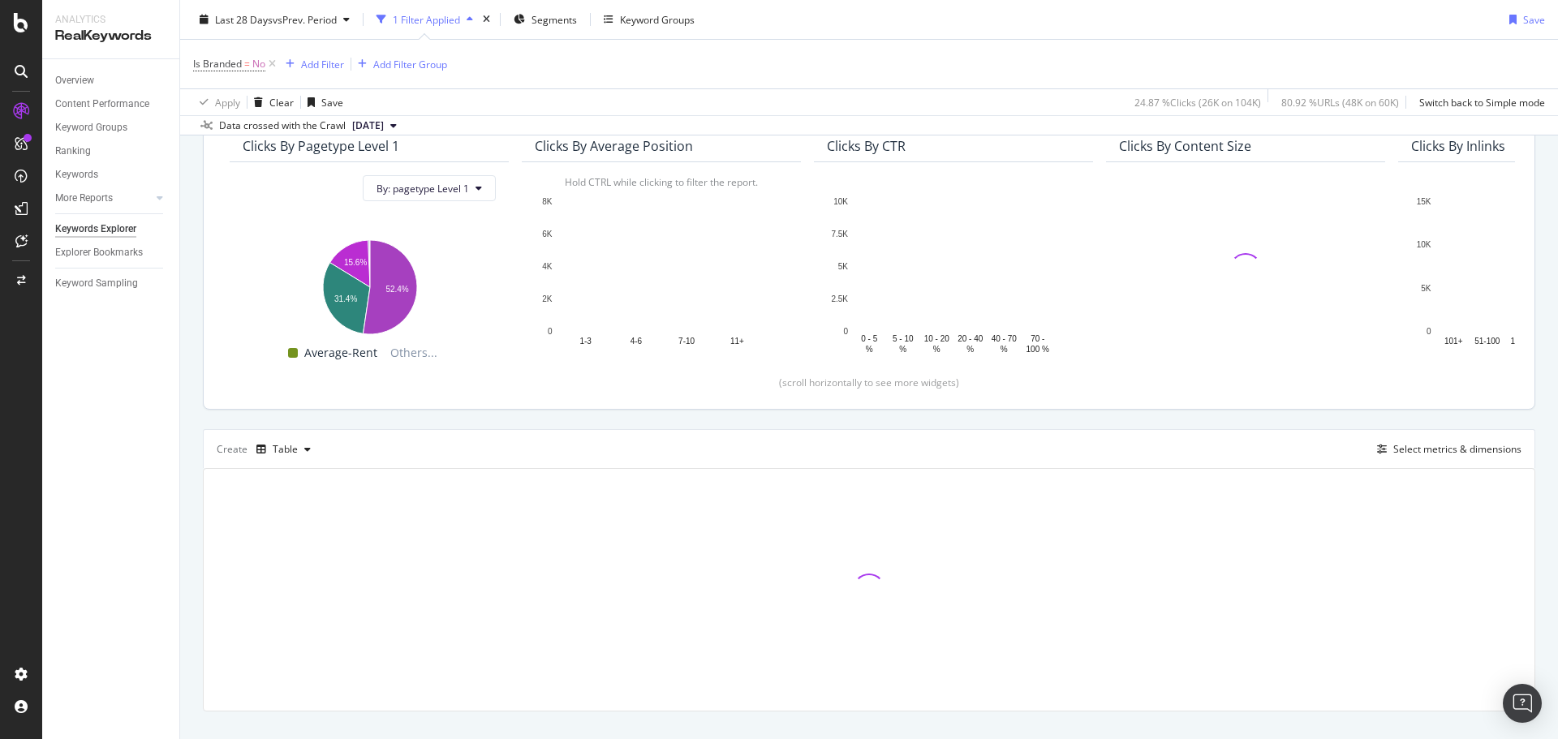
scroll to position [181, 0]
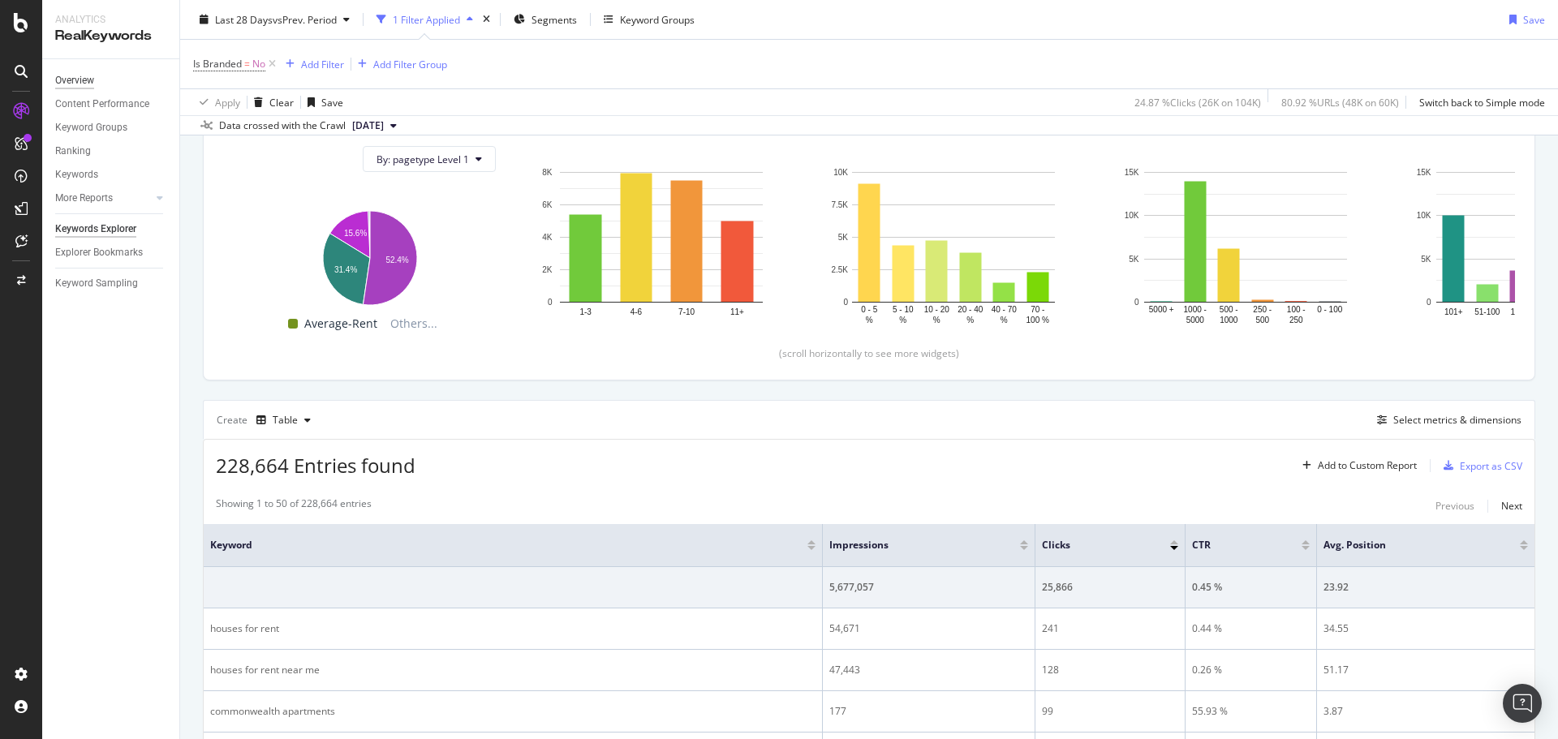
click at [83, 78] on div "Overview" at bounding box center [74, 80] width 39 height 17
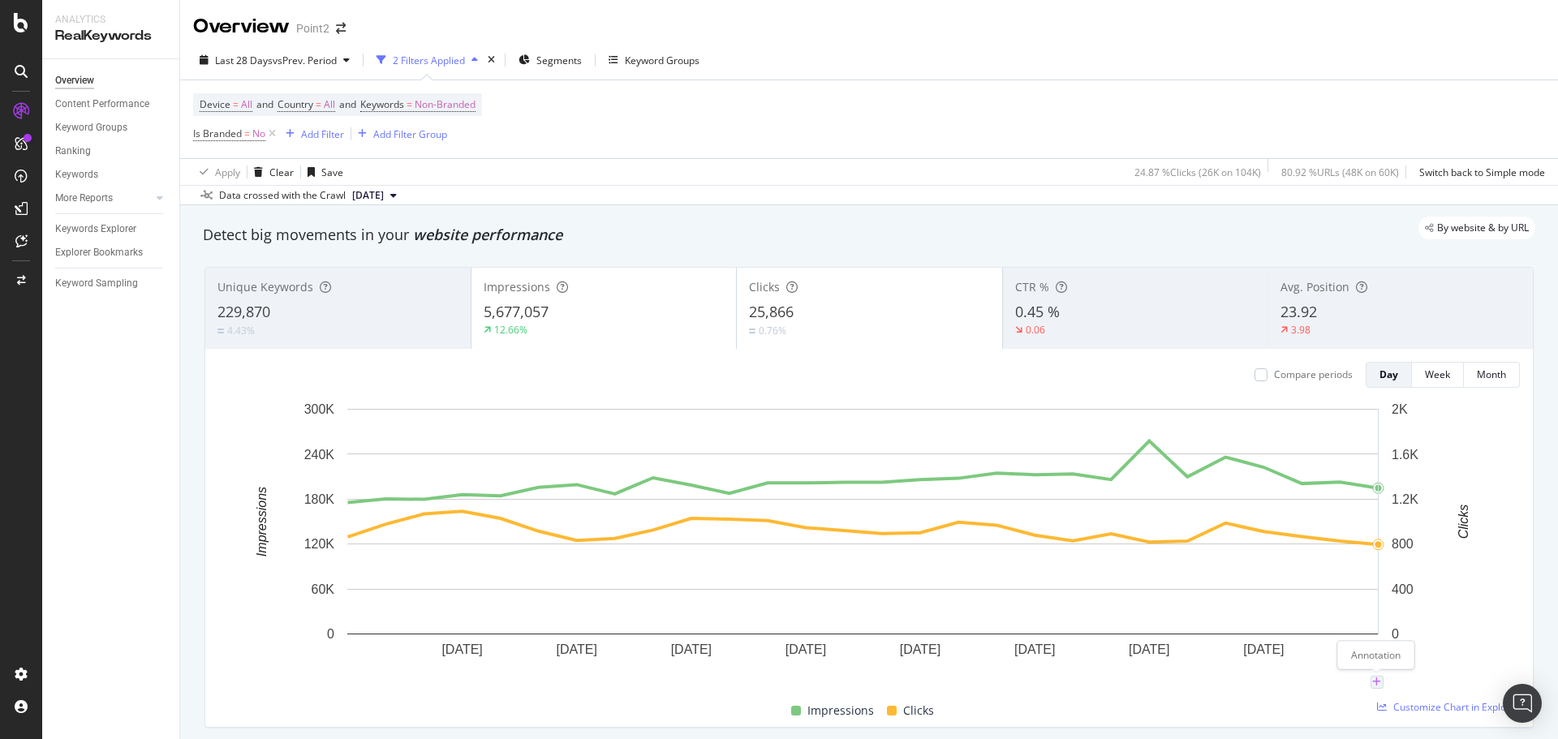
click at [1373, 682] on icon "plus" at bounding box center [1377, 683] width 9 height 10
click at [1445, 496] on icon "xmark" at bounding box center [1445, 496] width 7 height 10
